Goal: Transaction & Acquisition: Book appointment/travel/reservation

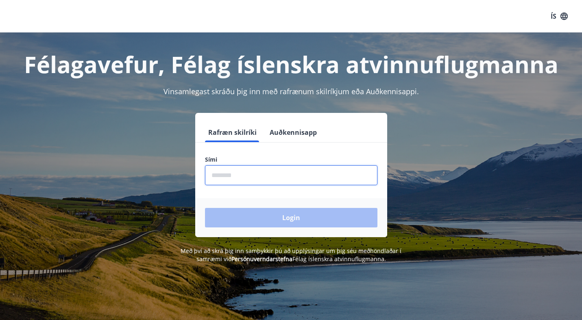
click at [253, 177] on input "phone" at bounding box center [291, 176] width 172 height 20
type input "********"
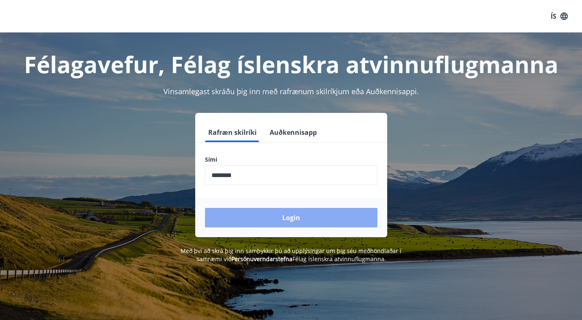
click at [261, 212] on button "Login" at bounding box center [291, 218] width 172 height 20
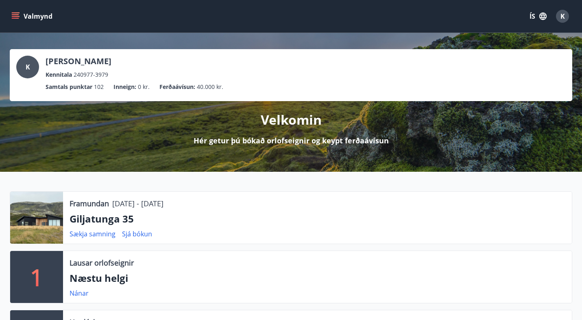
click at [110, 222] on p "Giljatunga 35" at bounding box center [318, 219] width 496 height 14
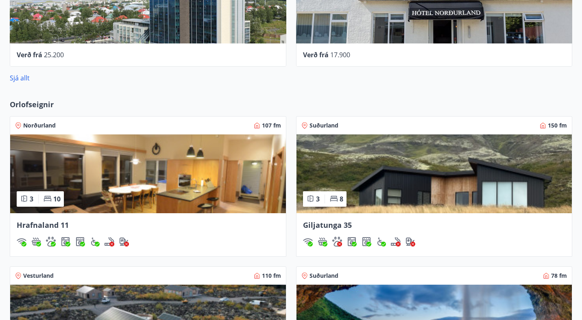
scroll to position [556, 0]
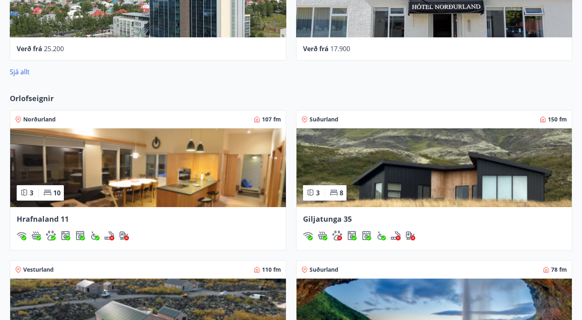
click at [425, 176] on img at bounding box center [434, 167] width 276 height 79
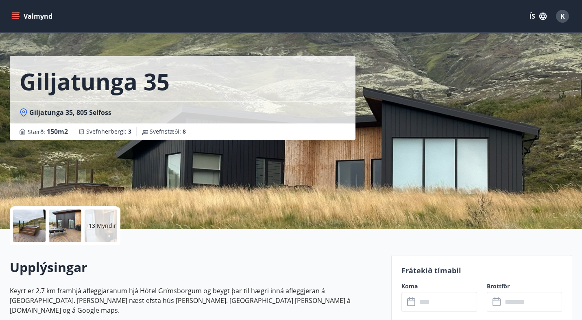
scroll to position [3, 0]
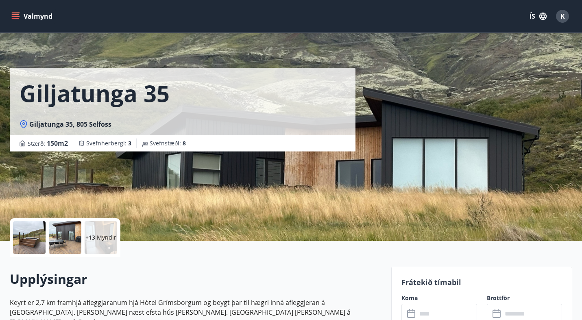
click at [36, 225] on div at bounding box center [29, 238] width 33 height 33
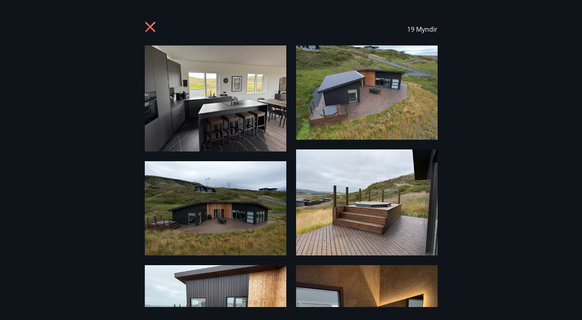
click at [197, 127] on img at bounding box center [216, 99] width 142 height 106
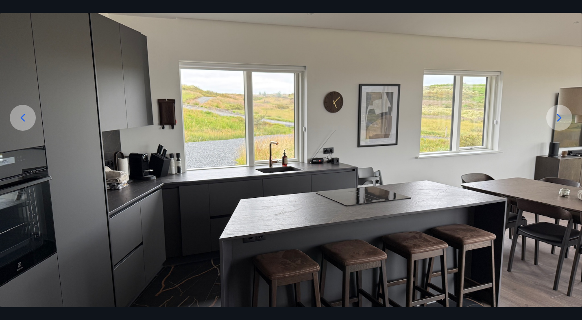
scroll to position [89, 0]
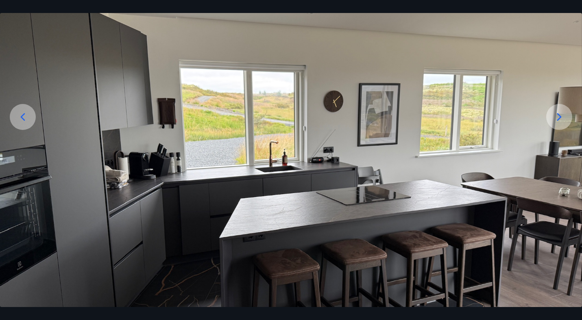
click at [555, 120] on icon at bounding box center [559, 117] width 13 height 13
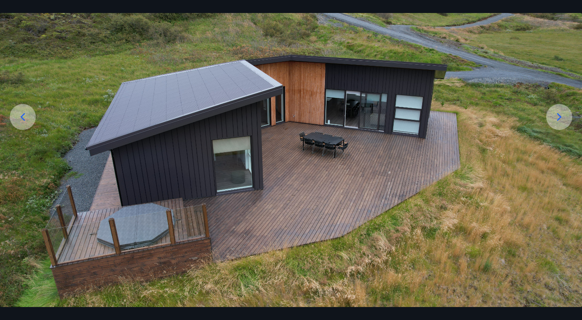
click at [555, 120] on icon at bounding box center [559, 117] width 13 height 13
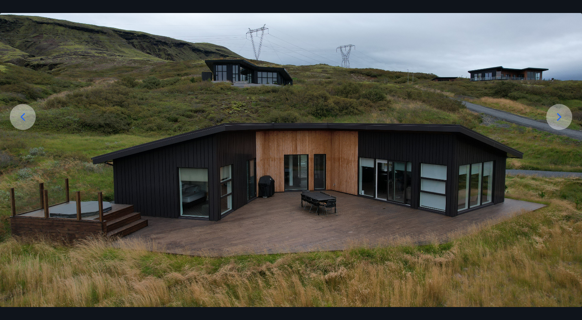
click at [555, 120] on icon at bounding box center [559, 117] width 13 height 13
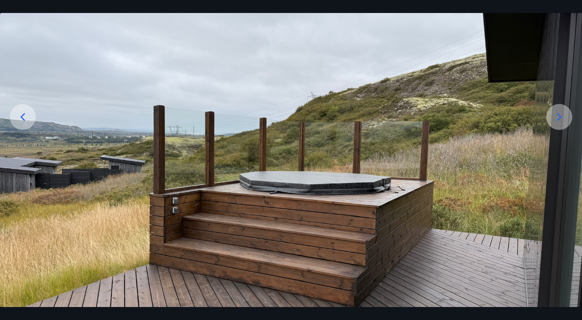
click at [555, 120] on icon at bounding box center [559, 117] width 13 height 13
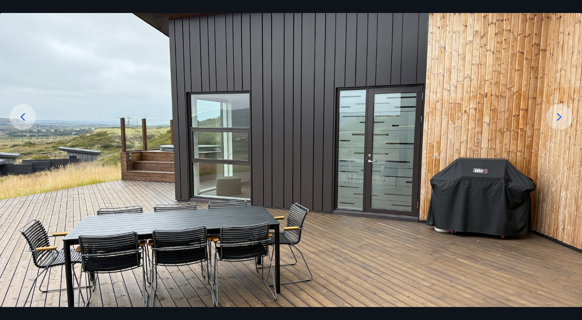
click at [555, 120] on icon at bounding box center [559, 117] width 13 height 13
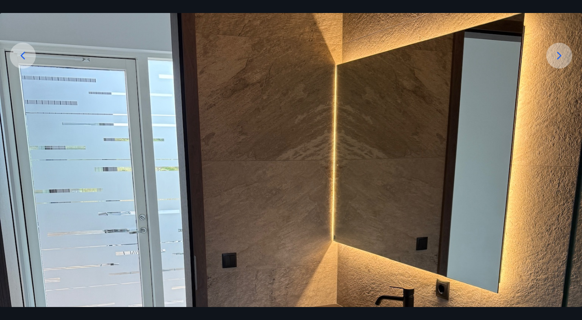
scroll to position [129, 0]
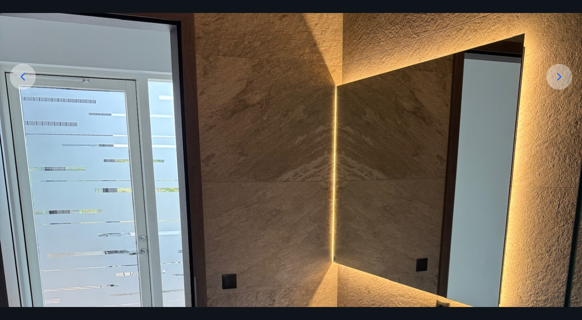
click at [556, 86] on div at bounding box center [559, 77] width 26 height 26
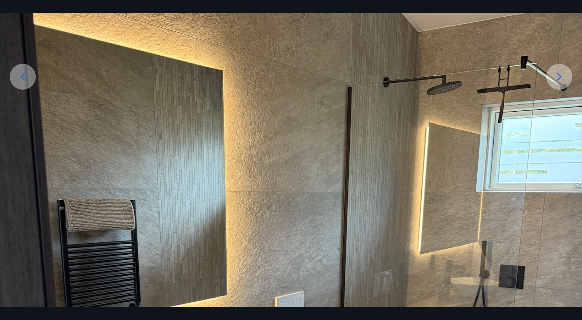
click at [556, 86] on div at bounding box center [559, 77] width 26 height 26
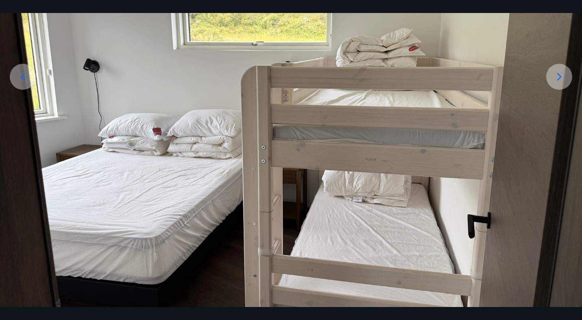
click at [556, 86] on div at bounding box center [559, 77] width 26 height 26
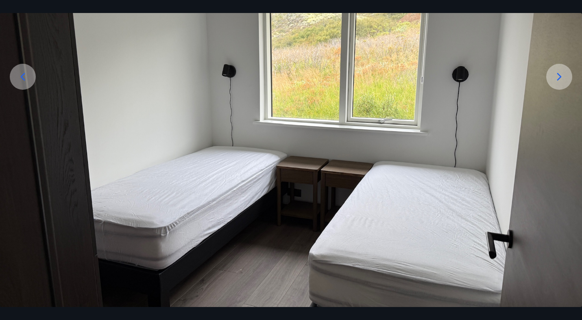
click at [556, 86] on div at bounding box center [559, 77] width 26 height 26
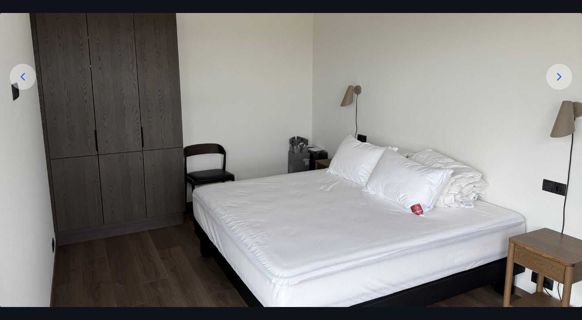
click at [556, 86] on div at bounding box center [559, 77] width 26 height 26
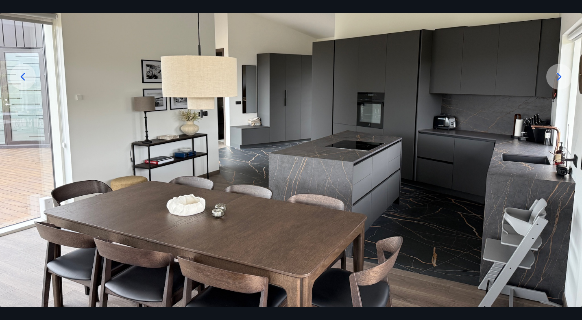
click at [556, 86] on div at bounding box center [559, 77] width 26 height 26
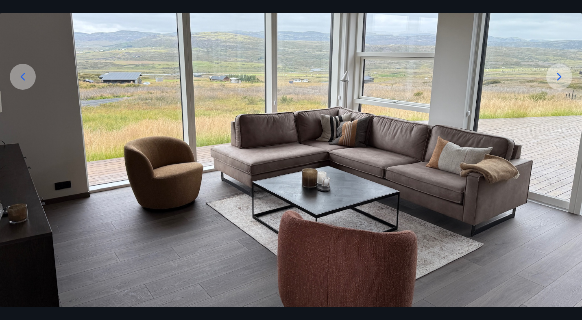
click at [556, 86] on div at bounding box center [559, 77] width 26 height 26
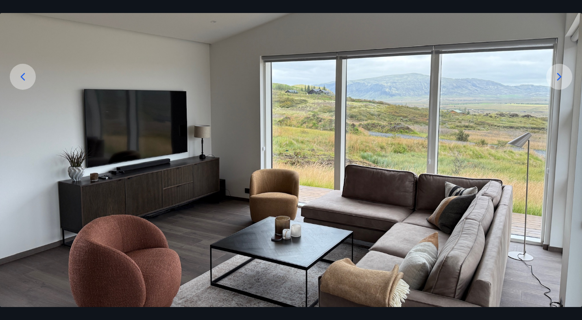
click at [556, 86] on div at bounding box center [559, 77] width 26 height 26
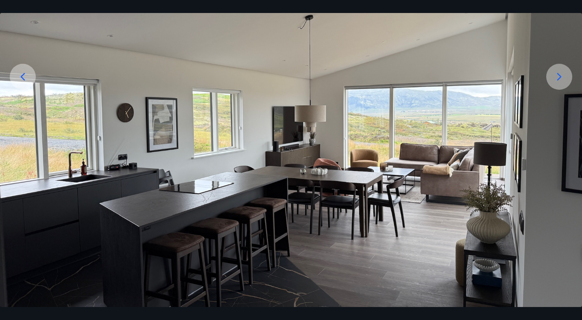
click at [556, 86] on div at bounding box center [559, 77] width 26 height 26
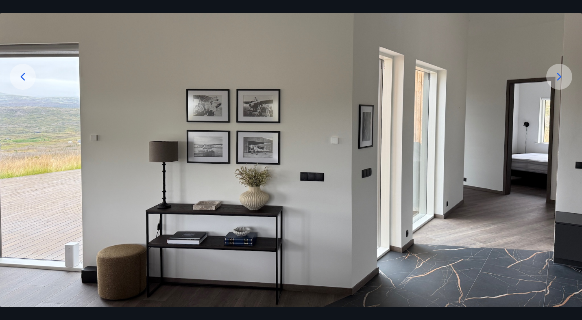
click at [556, 86] on div at bounding box center [559, 77] width 26 height 26
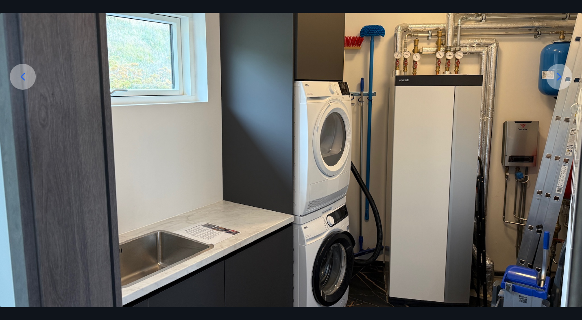
click at [556, 86] on div at bounding box center [559, 77] width 26 height 26
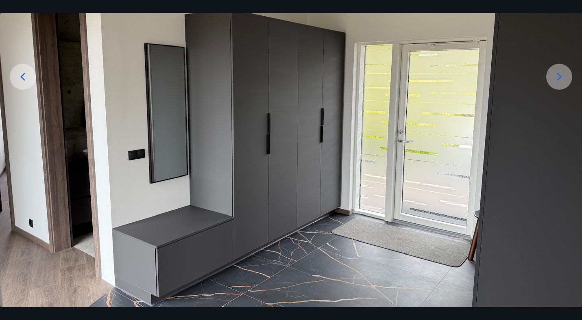
click at [556, 86] on div at bounding box center [559, 77] width 26 height 26
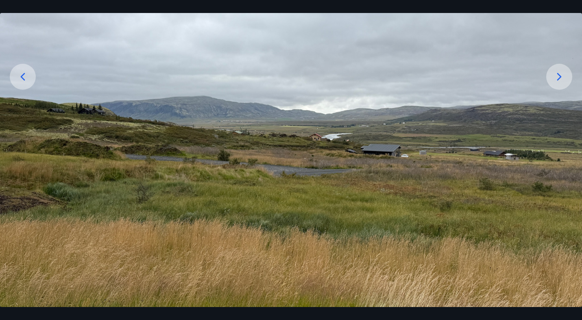
click at [556, 86] on div at bounding box center [559, 77] width 26 height 26
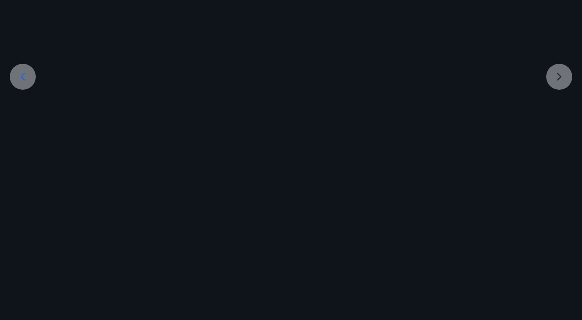
scroll to position [43, 0]
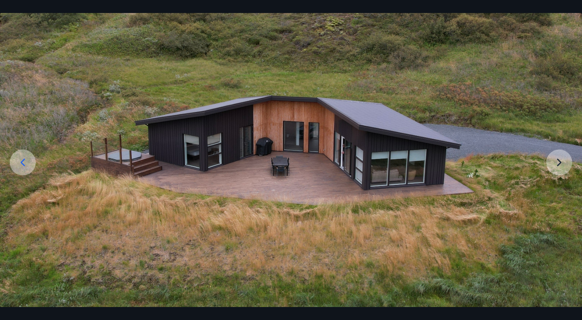
click at [556, 86] on img at bounding box center [291, 154] width 582 height 305
click at [28, 169] on div at bounding box center [23, 163] width 26 height 26
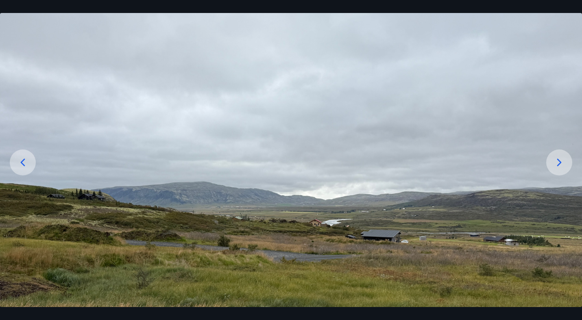
click at [28, 169] on div at bounding box center [23, 163] width 26 height 26
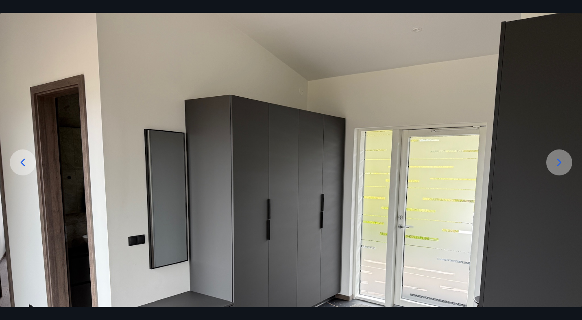
click at [28, 169] on div at bounding box center [23, 163] width 26 height 26
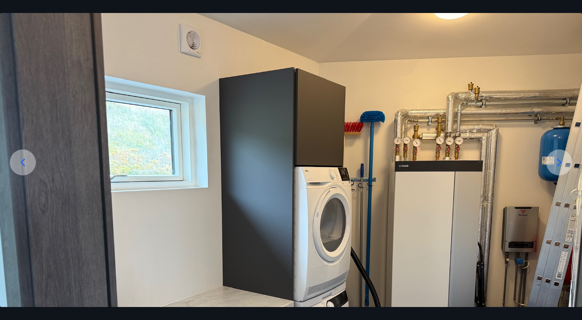
click at [28, 169] on div at bounding box center [23, 163] width 26 height 26
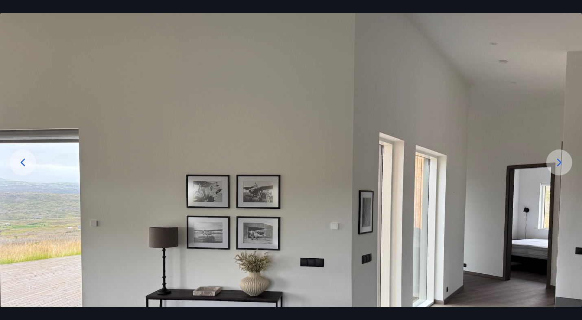
click at [28, 169] on div at bounding box center [23, 163] width 26 height 26
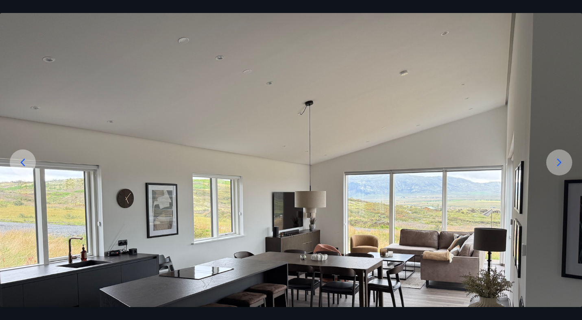
click at [28, 169] on div at bounding box center [23, 163] width 26 height 26
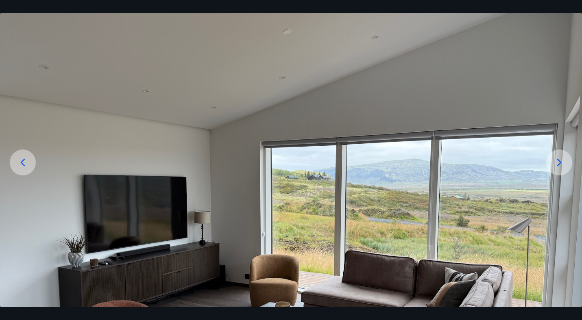
click at [28, 169] on div at bounding box center [23, 163] width 26 height 26
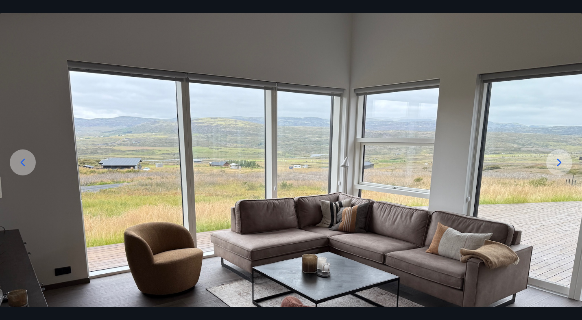
click at [28, 169] on div at bounding box center [23, 163] width 26 height 26
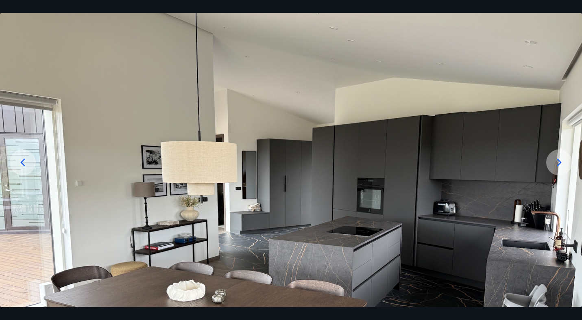
click at [28, 169] on div at bounding box center [23, 163] width 26 height 26
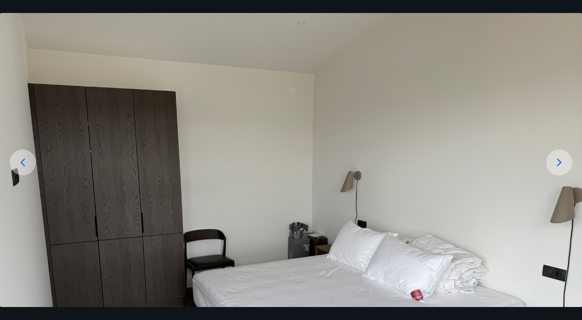
click at [28, 169] on div at bounding box center [23, 163] width 26 height 26
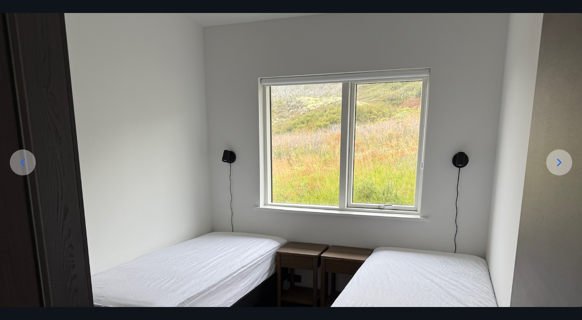
click at [28, 169] on div at bounding box center [23, 163] width 26 height 26
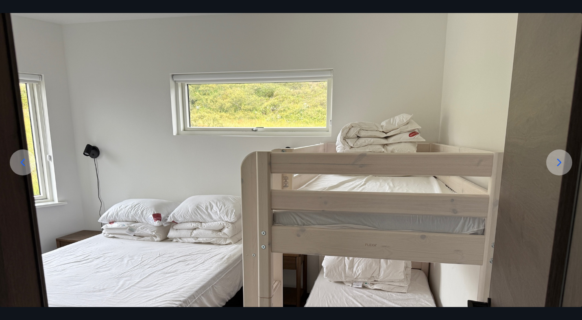
click at [28, 169] on div at bounding box center [23, 163] width 26 height 26
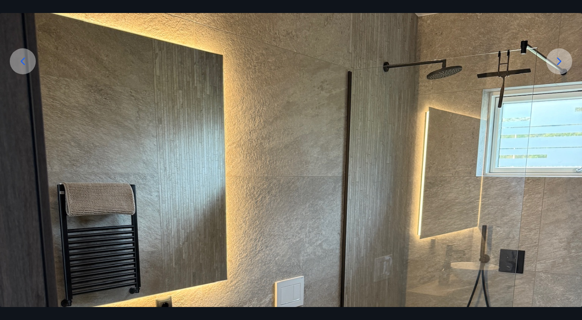
scroll to position [126, 0]
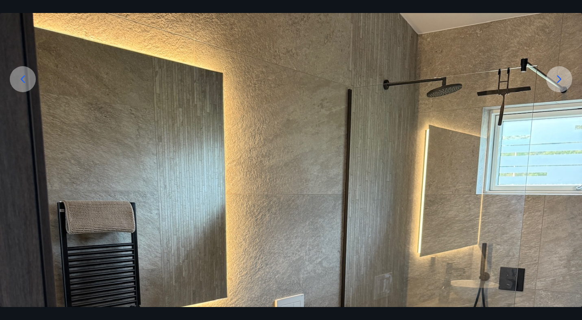
click at [28, 81] on icon at bounding box center [22, 79] width 13 height 13
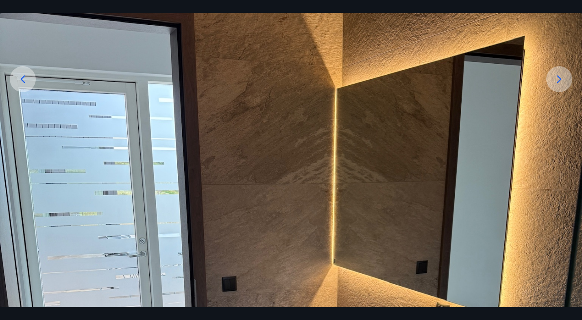
click at [28, 81] on icon at bounding box center [22, 79] width 13 height 13
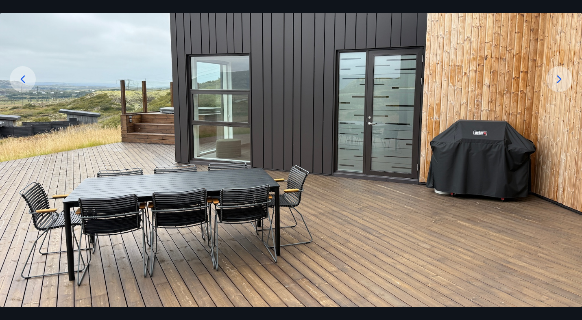
click at [28, 81] on icon at bounding box center [22, 79] width 13 height 13
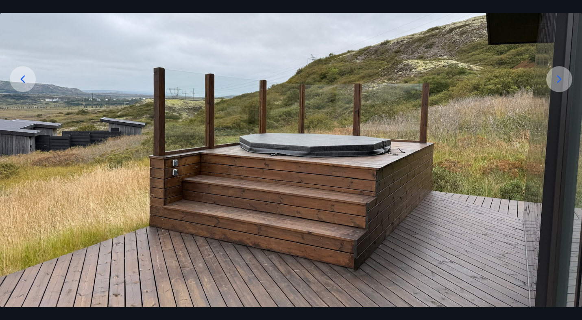
click at [28, 81] on icon at bounding box center [22, 79] width 13 height 13
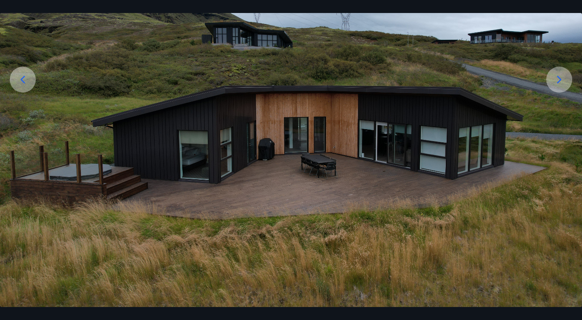
scroll to position [126, 0]
click at [28, 81] on icon at bounding box center [22, 79] width 13 height 13
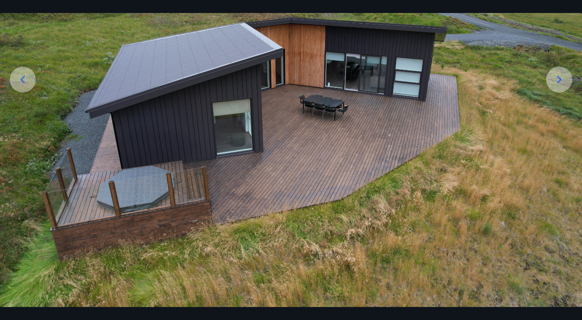
click at [28, 81] on icon at bounding box center [22, 79] width 13 height 13
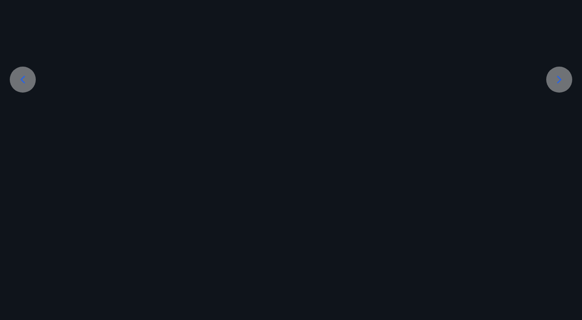
scroll to position [126, 0]
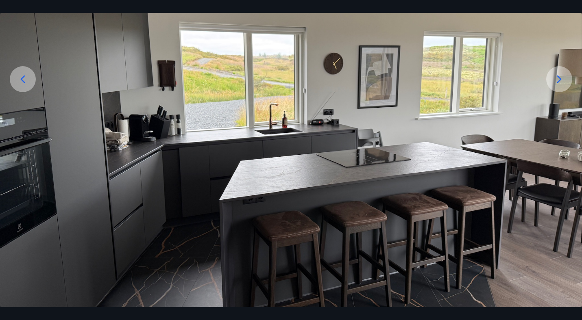
click at [28, 81] on icon at bounding box center [22, 79] width 13 height 13
